Goal: Complete application form

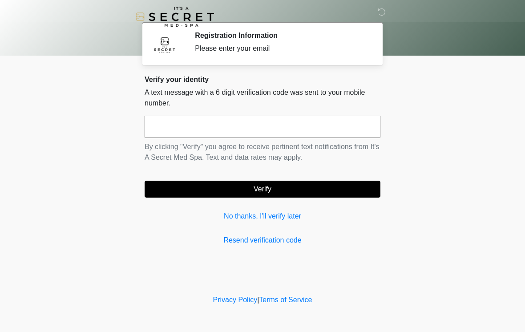
click at [333, 129] on input "text" at bounding box center [263, 127] width 236 height 22
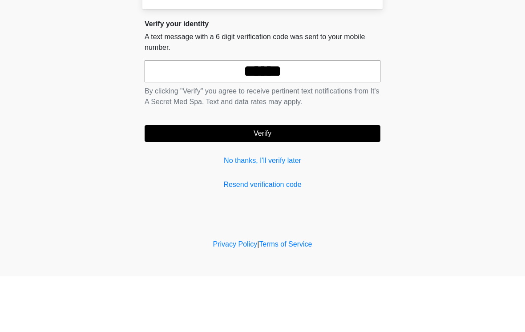
type input "******"
click at [348, 181] on button "Verify" at bounding box center [263, 189] width 236 height 17
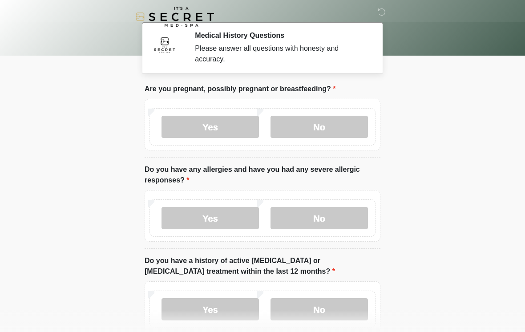
click at [326, 132] on label "No" at bounding box center [320, 127] width 98 height 22
click at [314, 214] on label "No" at bounding box center [320, 218] width 98 height 22
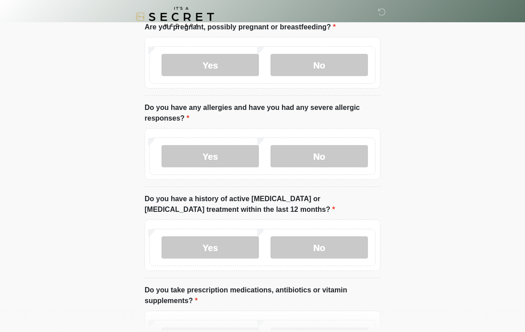
scroll to position [66, 0]
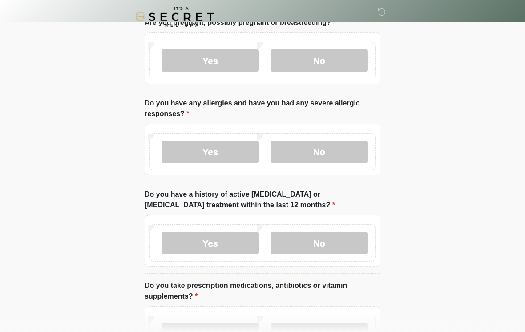
click at [302, 237] on label "No" at bounding box center [320, 243] width 98 height 22
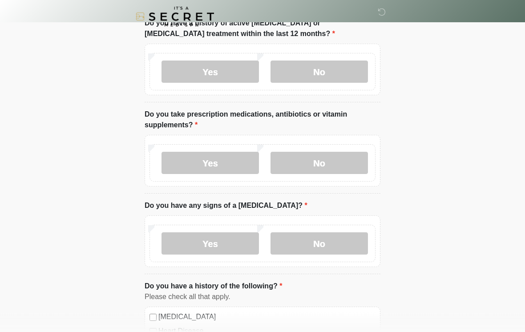
click at [337, 159] on label "No" at bounding box center [320, 163] width 98 height 22
click at [234, 163] on label "Yes" at bounding box center [211, 163] width 98 height 22
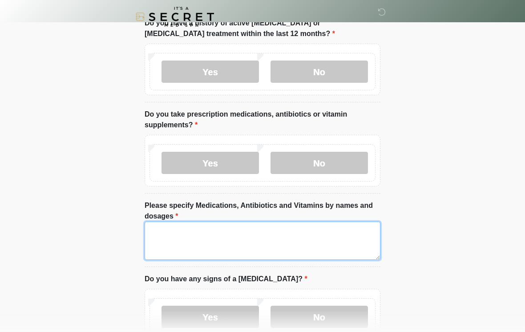
click at [228, 246] on textarea "Please specify Medications, Antibiotics and Vitamins by names and dosages" at bounding box center [263, 241] width 236 height 38
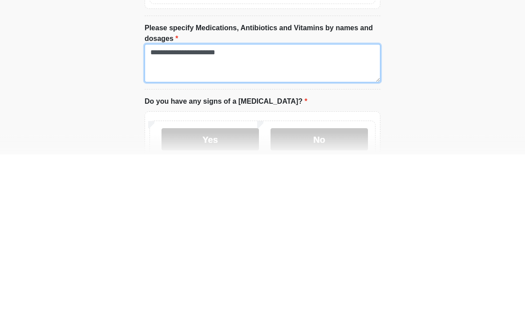
scroll to position [240, 0]
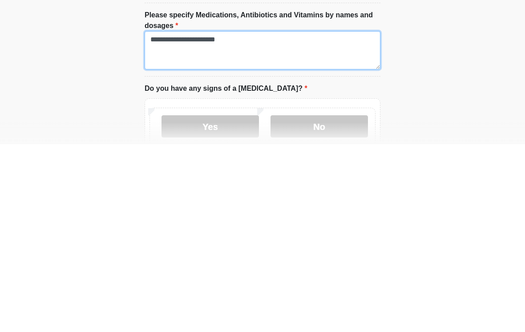
type textarea "**********"
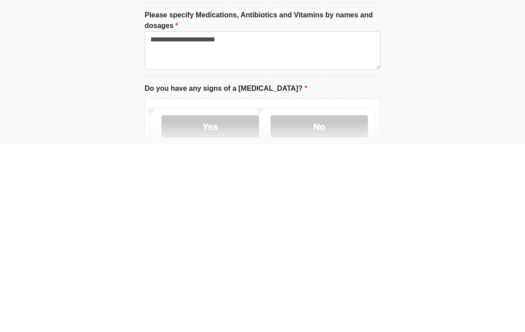
click at [346, 303] on label "No" at bounding box center [320, 314] width 98 height 22
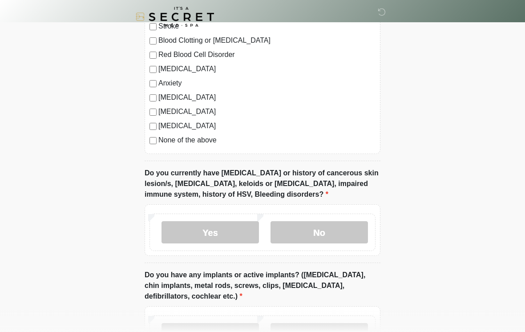
scroll to position [645, 0]
click at [350, 237] on label "No" at bounding box center [320, 232] width 98 height 22
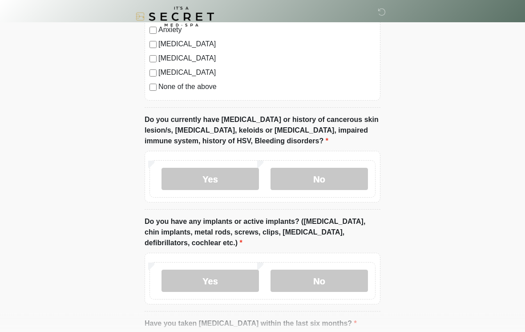
click at [353, 279] on label "No" at bounding box center [320, 281] width 98 height 22
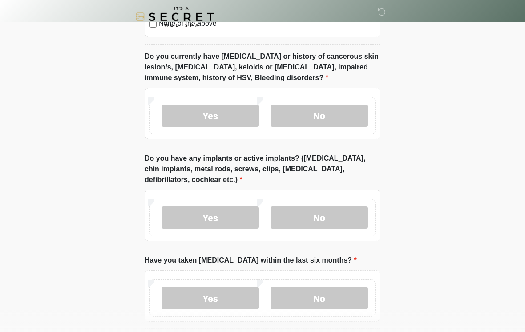
scroll to position [777, 0]
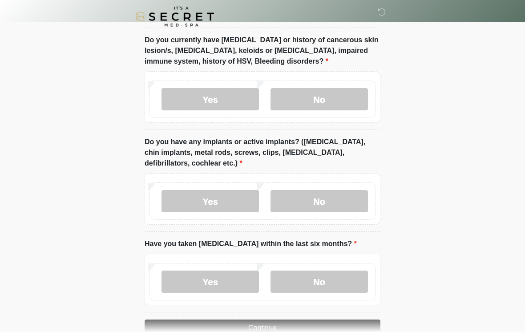
click at [356, 286] on label "No" at bounding box center [320, 282] width 98 height 22
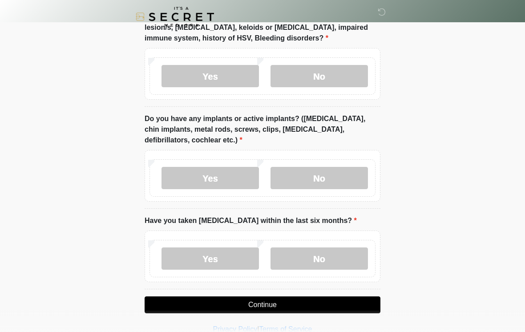
scroll to position [814, 0]
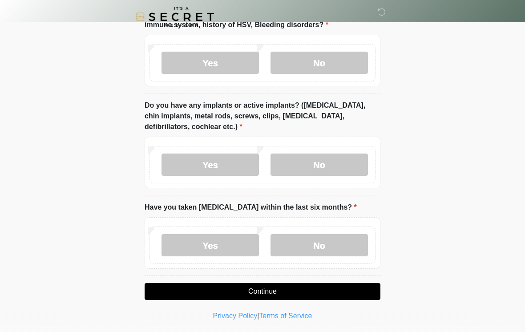
click at [362, 292] on button "Continue" at bounding box center [263, 291] width 236 height 17
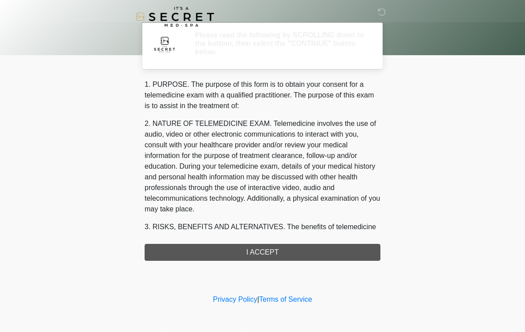
scroll to position [0, 0]
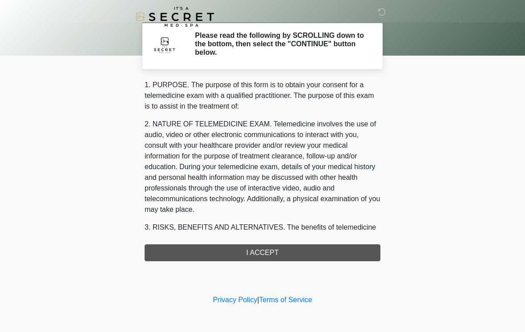
click at [360, 254] on div "1. PURPOSE. The purpose of this form is to obtain your consent for a telemedici…" at bounding box center [263, 171] width 236 height 182
click at [332, 255] on div "1. PURPOSE. The purpose of this form is to obtain your consent for a telemedici…" at bounding box center [263, 171] width 236 height 182
click at [185, 253] on div "1. PURPOSE. The purpose of this form is to obtain your consent for a telemedici…" at bounding box center [263, 171] width 236 height 182
click at [295, 248] on div "1. PURPOSE. The purpose of this form is to obtain your consent for a telemedici…" at bounding box center [263, 171] width 236 height 182
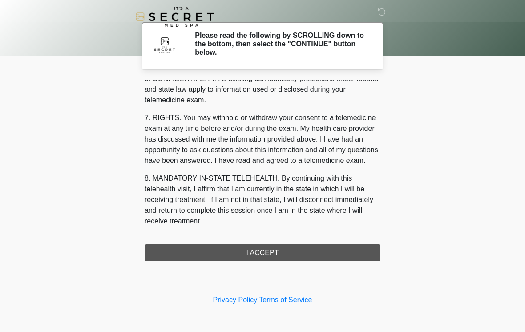
click at [301, 251] on button "I ACCEPT" at bounding box center [263, 252] width 236 height 17
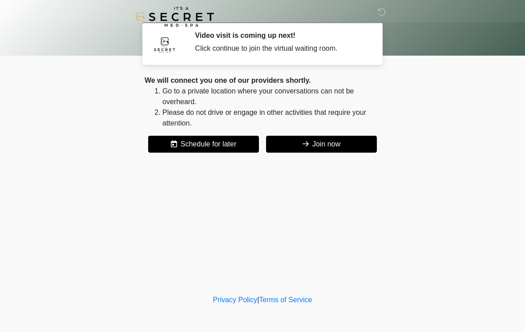
click at [322, 146] on button "Join now" at bounding box center [321, 144] width 111 height 17
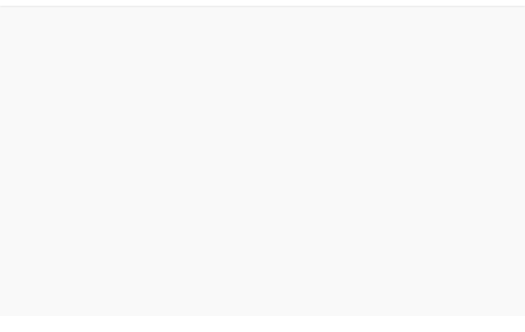
scroll to position [3, 0]
